Goal: Transaction & Acquisition: Purchase product/service

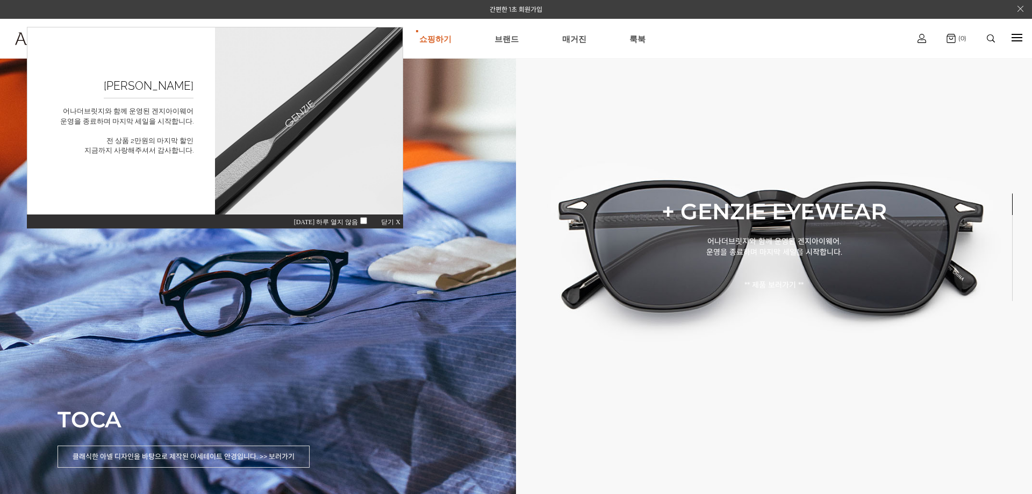
click at [393, 220] on span "닫기 X" at bounding box center [390, 222] width 19 height 8
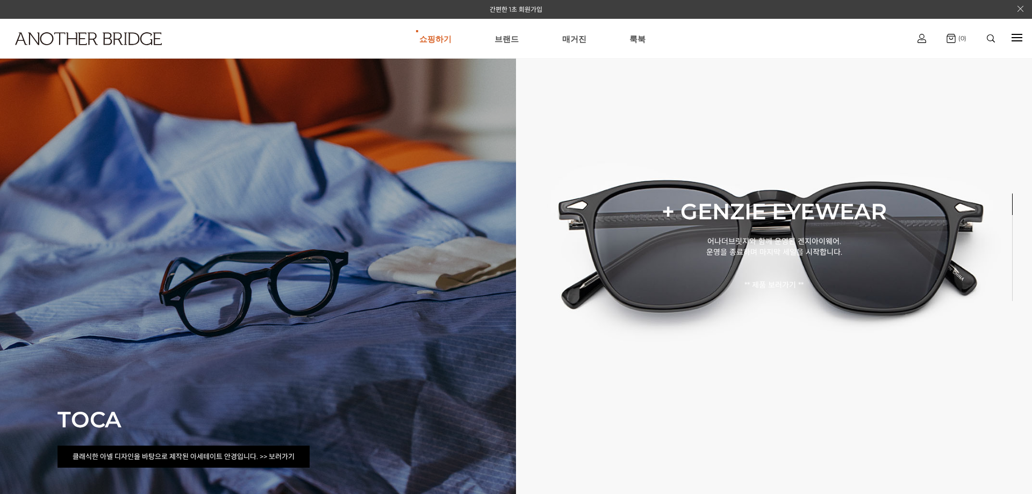
click at [273, 457] on p "클래식한 아넬 디자인을 바탕으로 제작된 아세테이트 안경입니다. >> 보러가기" at bounding box center [184, 457] width 252 height 22
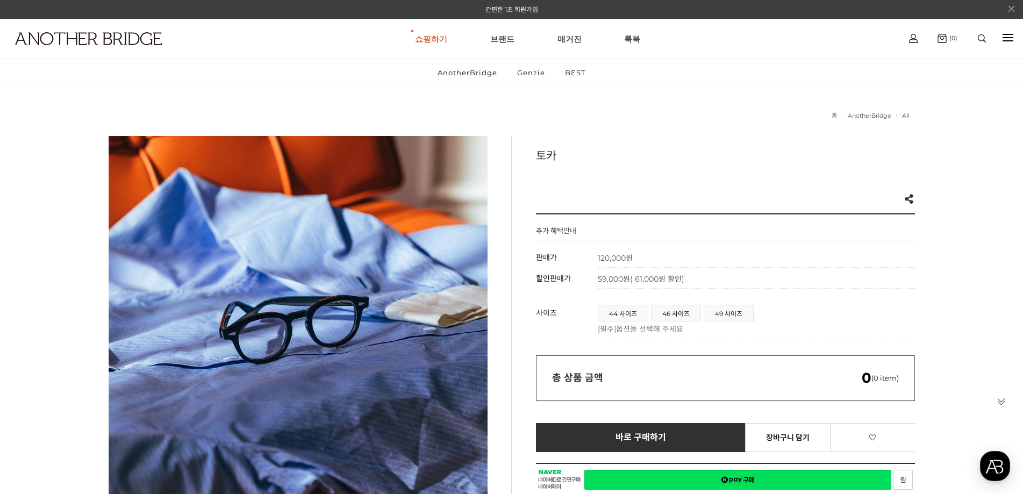
drag, startPoint x: 0, startPoint y: 364, endPoint x: 347, endPoint y: 344, distance: 347.4
click at [725, 314] on span "49 사이즈" at bounding box center [728, 313] width 49 height 16
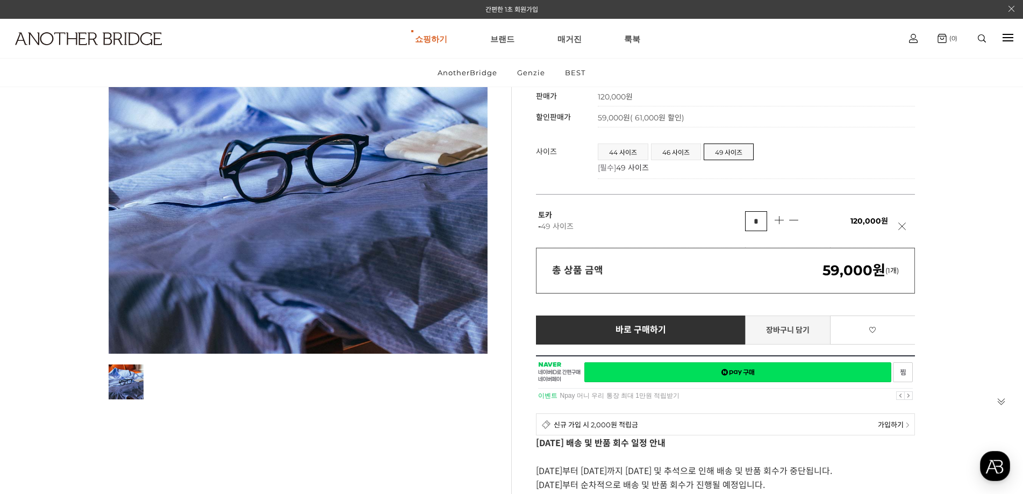
scroll to position [269, 0]
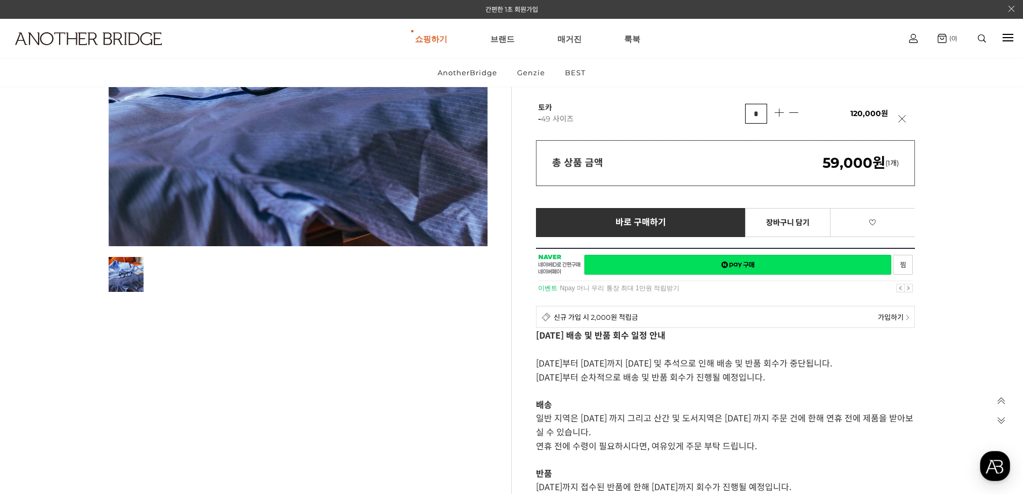
click at [903, 263] on div at bounding box center [725, 271] width 379 height 47
click at [786, 220] on link "장바구니 담기" at bounding box center [787, 222] width 85 height 29
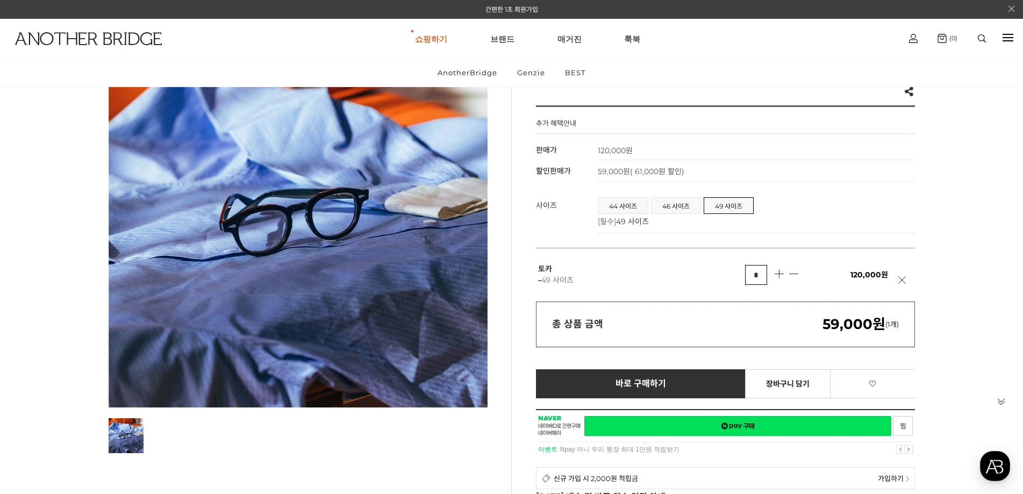
scroll to position [0, 0]
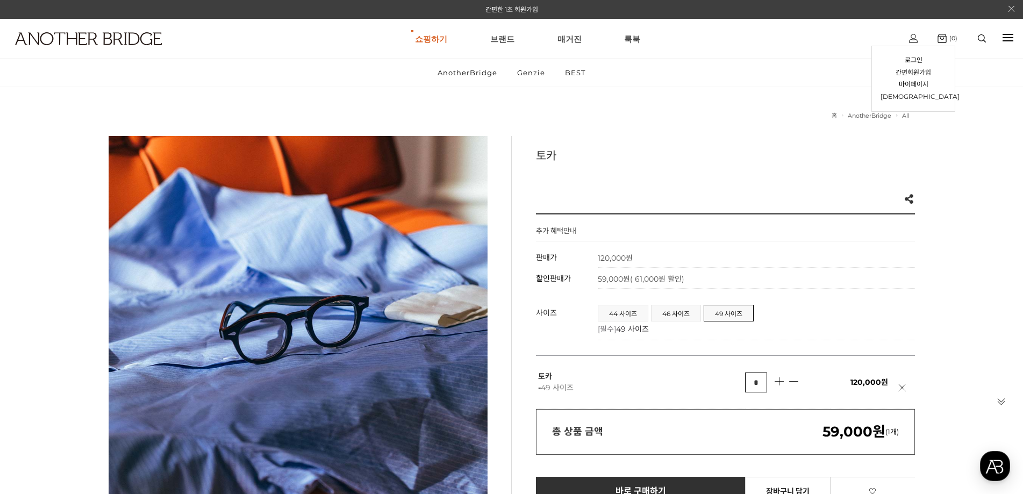
click at [910, 35] on img at bounding box center [913, 38] width 9 height 9
click at [916, 70] on link "간편회원가입" at bounding box center [914, 73] width 66 height 12
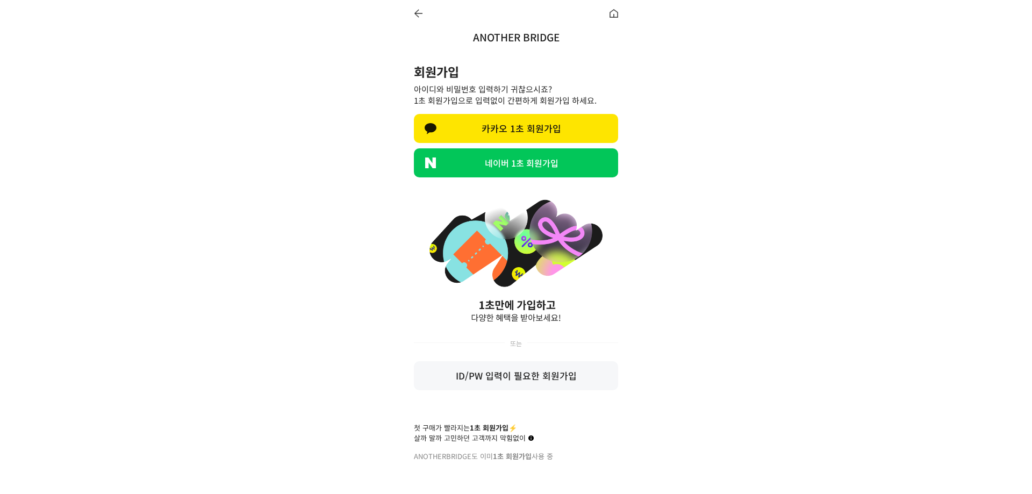
click at [529, 171] on link "네이버 1초 회원가입" at bounding box center [516, 162] width 204 height 29
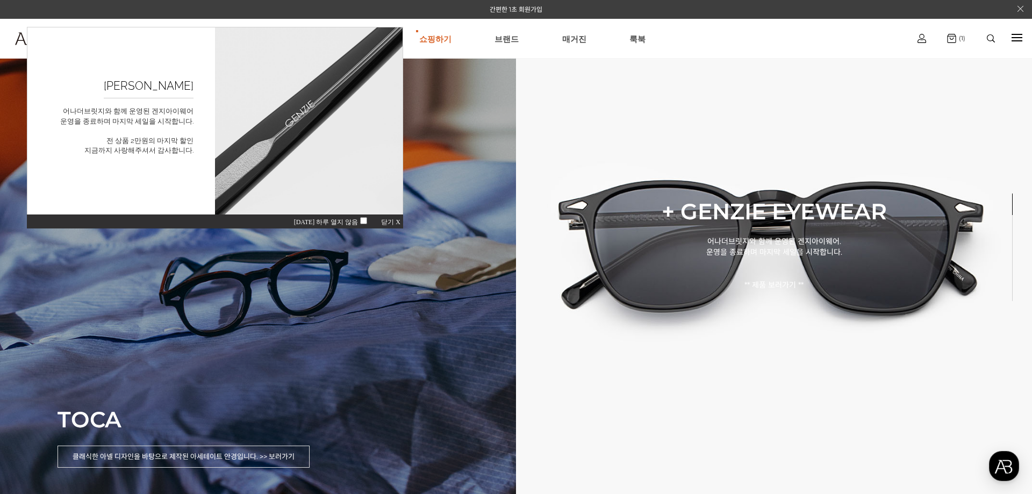
click at [299, 332] on div "TOCA 클래식한 아넬 디자인을 바탕으로 제작된 아세테이트 안경입니다. >> 보러가기" at bounding box center [258, 247] width 516 height 494
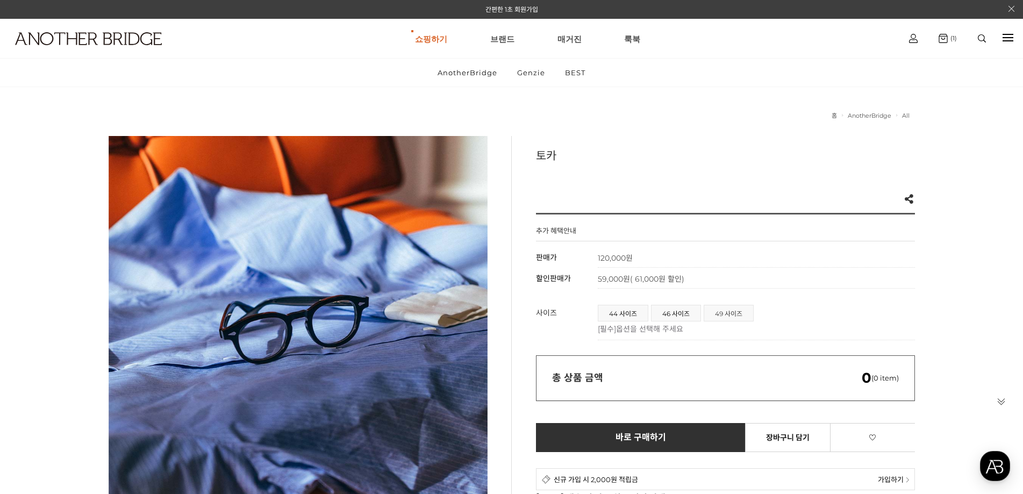
click at [730, 308] on span "49 사이즈" at bounding box center [728, 313] width 49 height 16
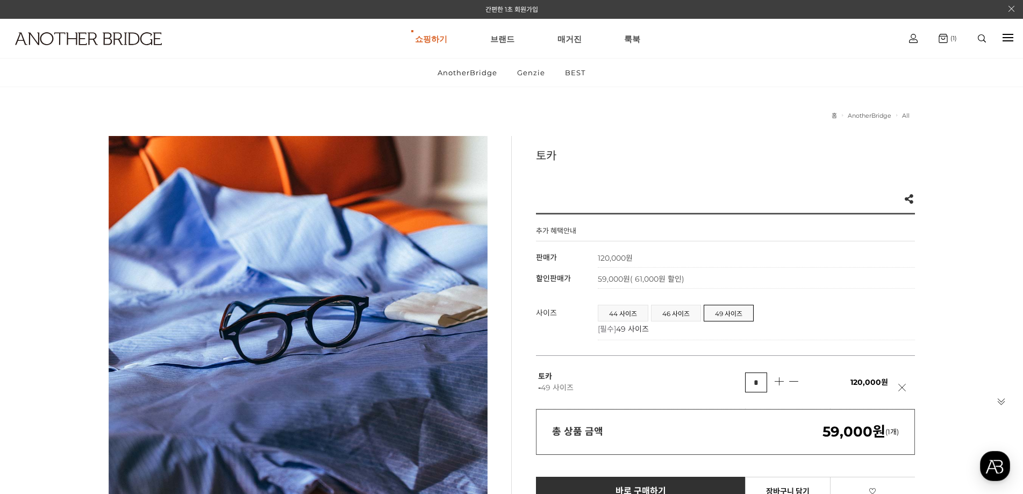
scroll to position [108, 0]
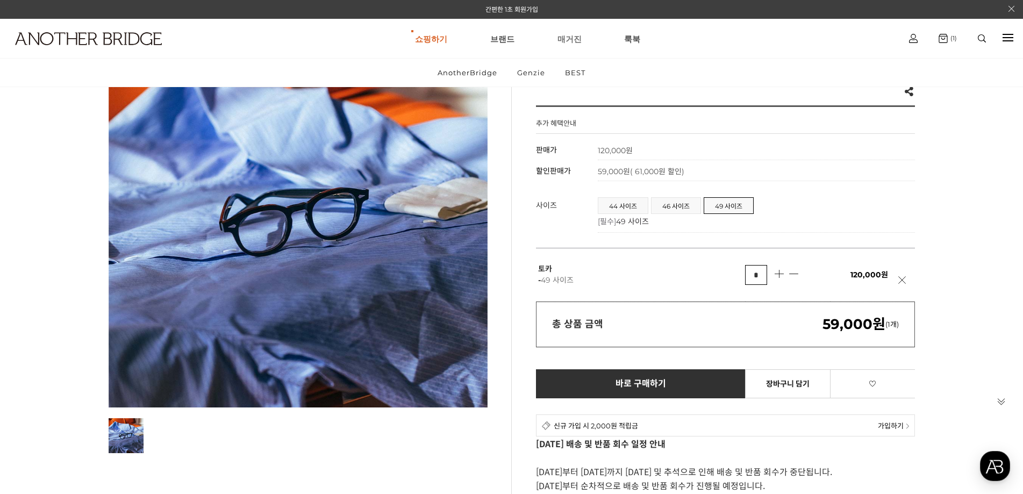
click at [791, 391] on link "장바구니 담기" at bounding box center [787, 383] width 85 height 29
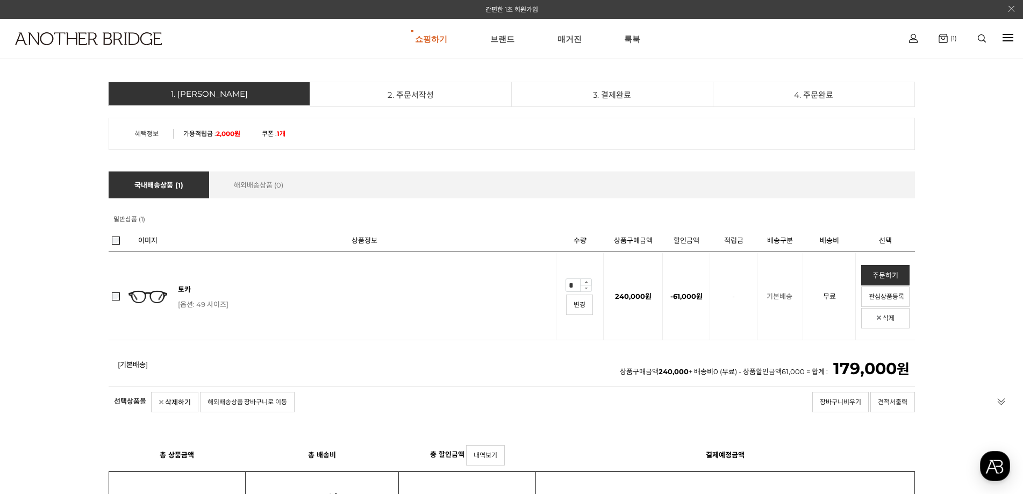
click at [588, 291] on img at bounding box center [586, 288] width 12 height 7
type input "*"
click at [581, 310] on link "변경" at bounding box center [579, 305] width 27 height 20
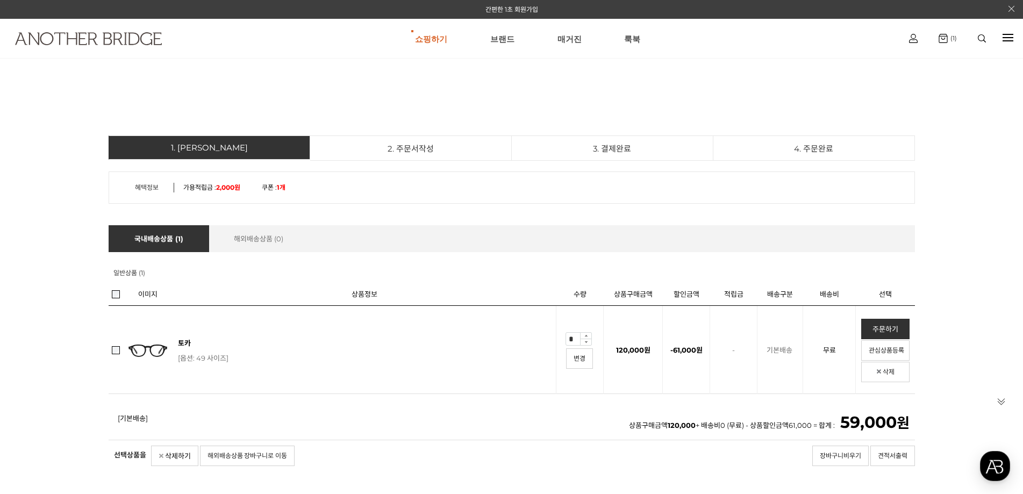
click at [54, 34] on img at bounding box center [88, 38] width 147 height 13
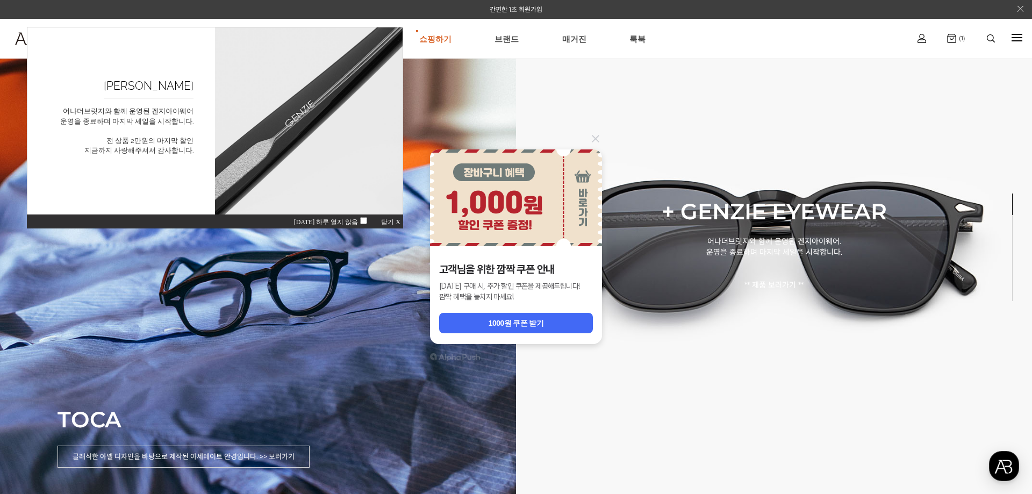
click at [391, 219] on span "닫기 X" at bounding box center [390, 222] width 19 height 8
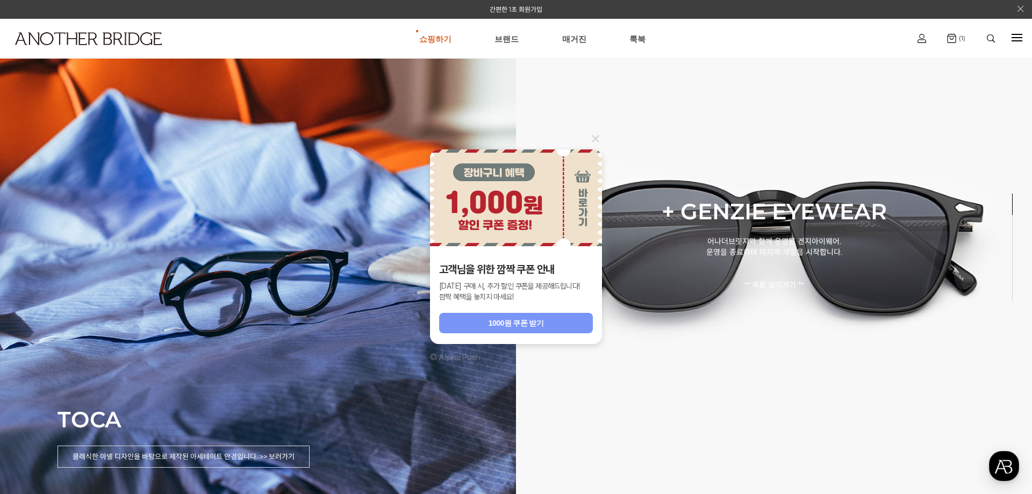
click at [512, 328] on div "1000원 쿠폰 받기" at bounding box center [516, 323] width 55 height 11
